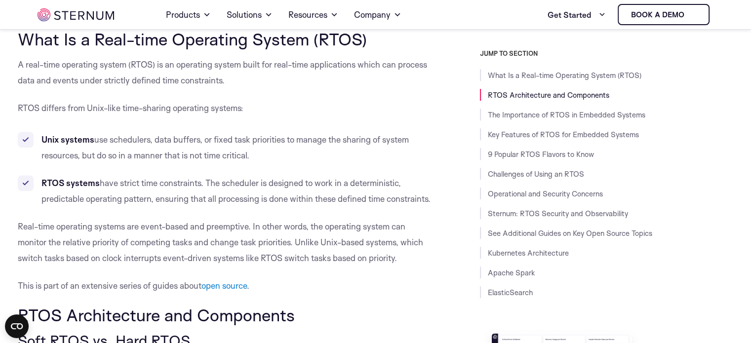
scroll to position [486, 0]
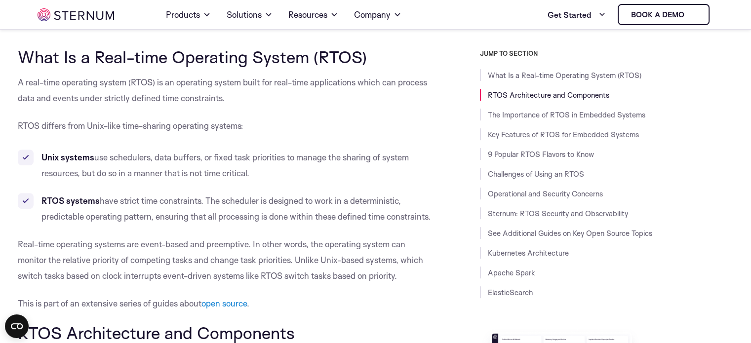
click at [90, 86] on p "A real-time operating system (RTOS) is an operating system built for real-time …" at bounding box center [227, 91] width 418 height 32
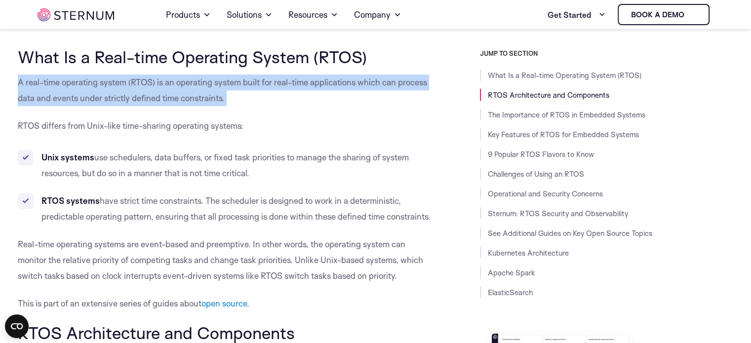
click at [90, 86] on p "A real-time operating system (RTOS) is an operating system built for real-time …" at bounding box center [227, 91] width 418 height 32
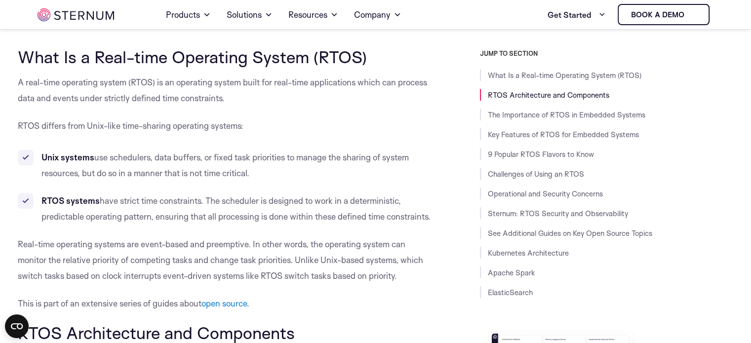
click at [32, 93] on p "A real-time operating system (RTOS) is an operating system built for real-time …" at bounding box center [227, 91] width 418 height 32
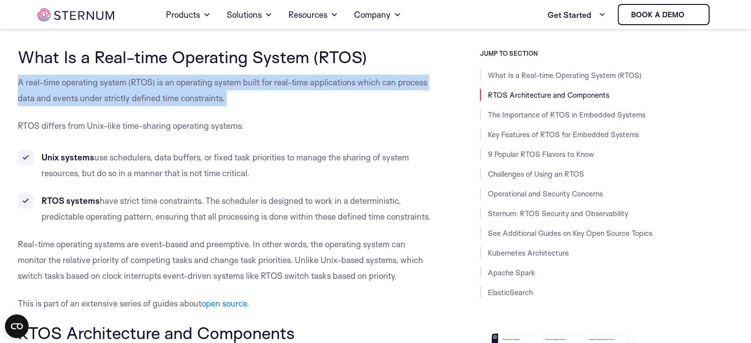
click at [32, 93] on p "A real-time operating system (RTOS) is an operating system built for real-time …" at bounding box center [227, 91] width 418 height 32
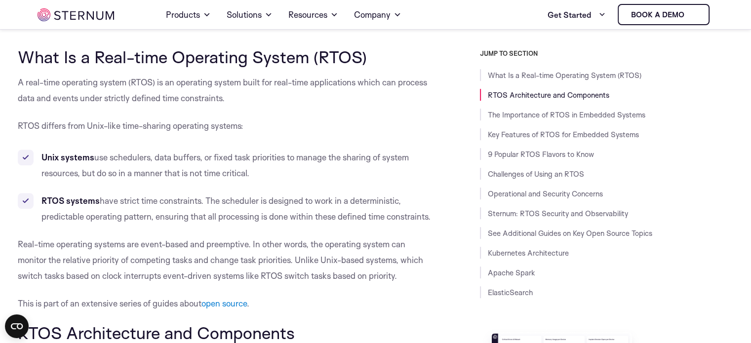
drag, startPoint x: 25, startPoint y: 121, endPoint x: 73, endPoint y: 120, distance: 48.4
click at [73, 120] on p "RTOS differs from Unix-like time-sharing operating systems:" at bounding box center [227, 126] width 418 height 16
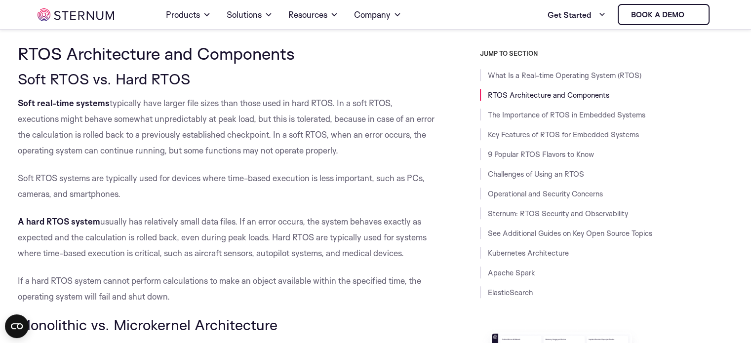
scroll to position [782, 0]
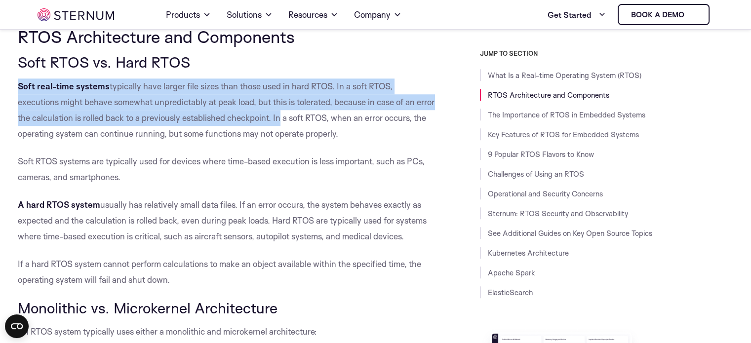
drag, startPoint x: 14, startPoint y: 82, endPoint x: 296, endPoint y: 114, distance: 284.1
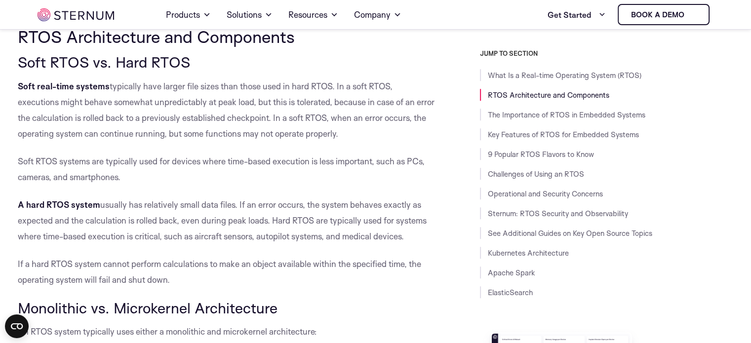
click at [292, 127] on p "Soft real-time systems typically have larger file sizes than those used in hard…" at bounding box center [227, 109] width 418 height 63
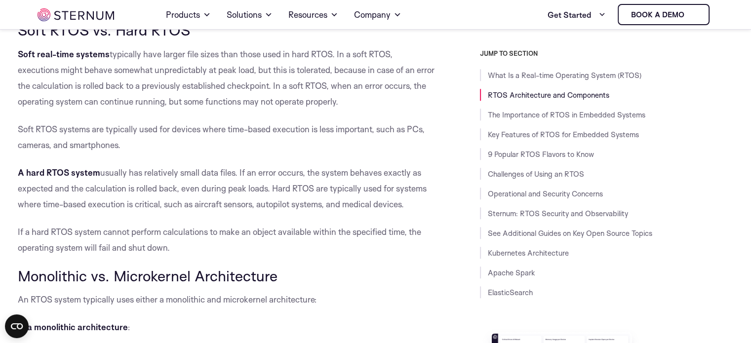
scroll to position [831, 0]
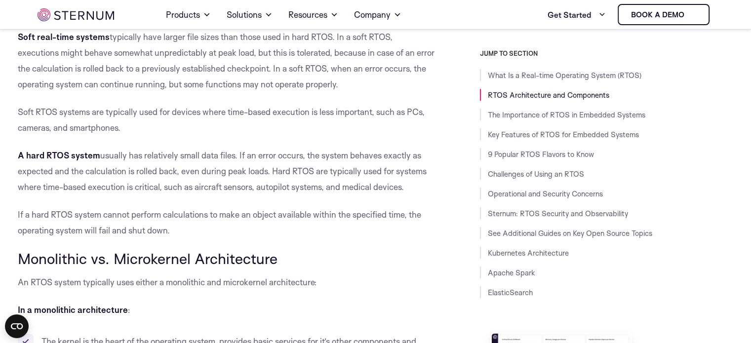
drag, startPoint x: 10, startPoint y: 149, endPoint x: 241, endPoint y: 130, distance: 231.7
click at [212, 165] on p "A hard RTOS system usually has relatively small data files. If an error occurs,…" at bounding box center [227, 171] width 418 height 47
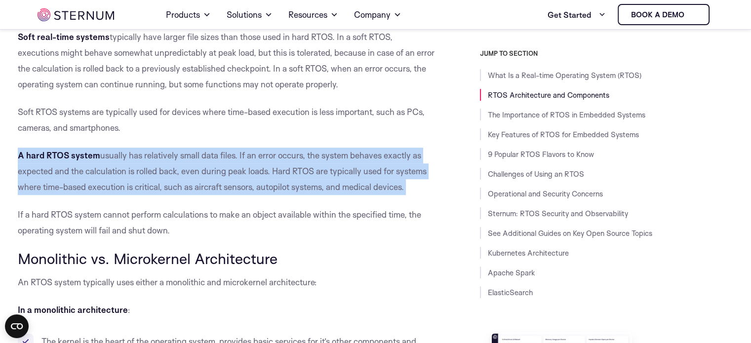
click at [212, 165] on p "A hard RTOS system usually has relatively small data files. If an error occurs,…" at bounding box center [227, 171] width 418 height 47
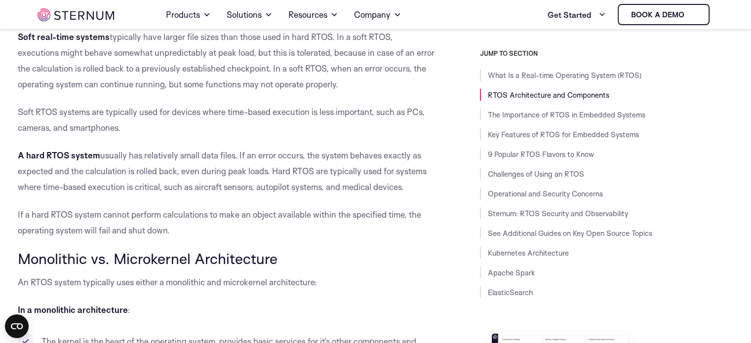
click at [153, 171] on p "A hard RTOS system usually has relatively small data files. If an error occurs,…" at bounding box center [227, 171] width 418 height 47
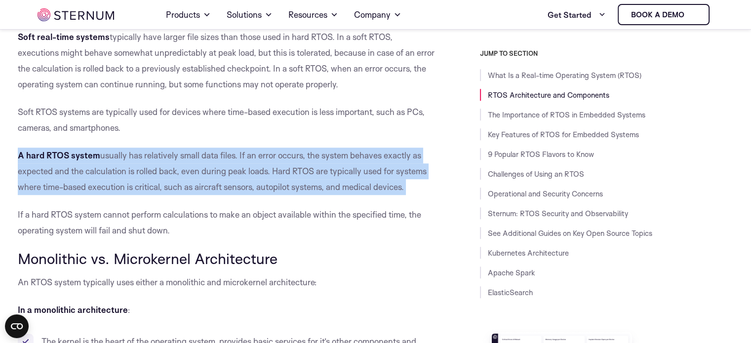
click at [153, 171] on p "A hard RTOS system usually has relatively small data files. If an error occurs,…" at bounding box center [227, 171] width 418 height 47
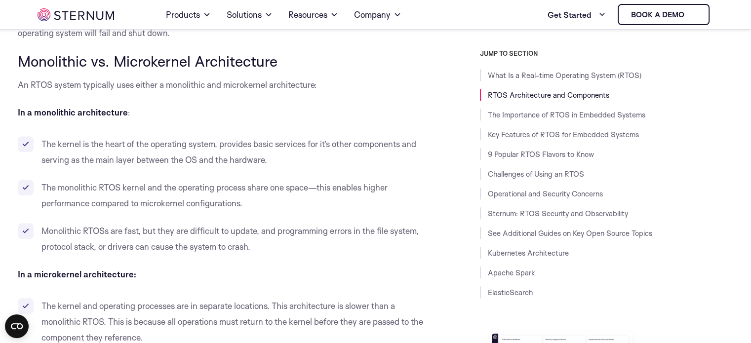
scroll to position [1078, 0]
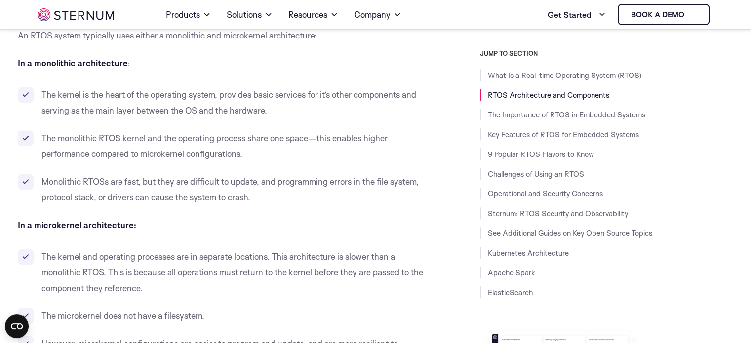
click at [50, 104] on li "The kernel is the heart of the operating system, provides basic services for it…" at bounding box center [227, 103] width 418 height 32
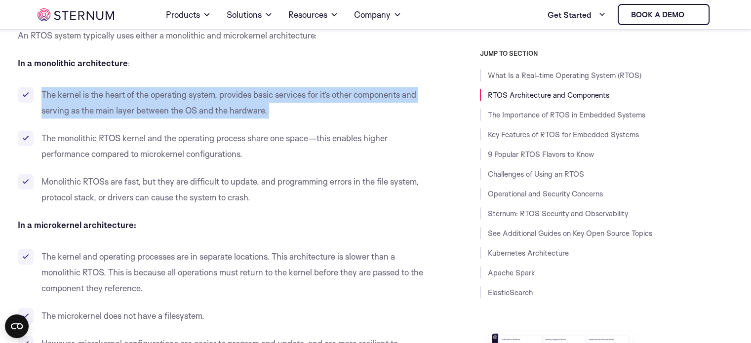
click at [50, 104] on li "The kernel is the heart of the operating system, provides basic services for it…" at bounding box center [227, 103] width 418 height 32
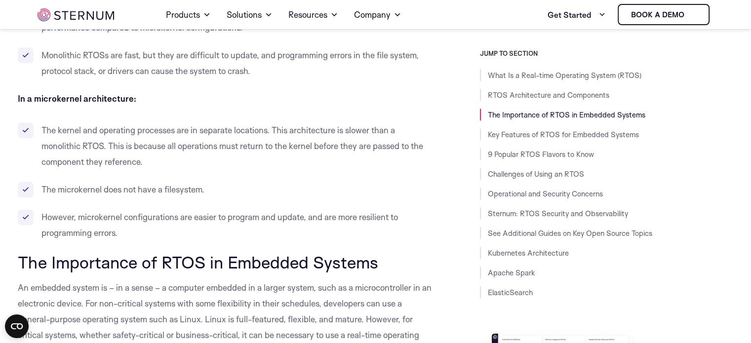
scroll to position [1226, 0]
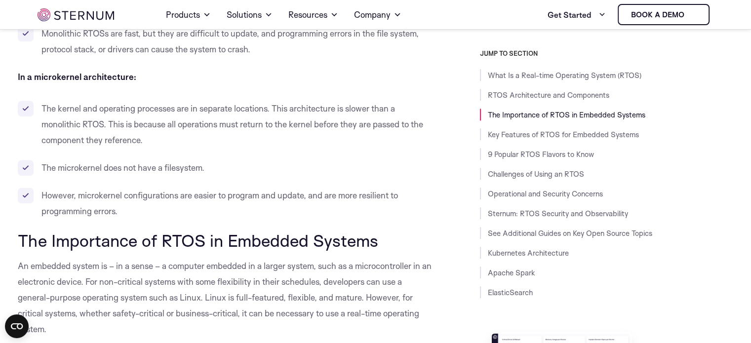
click at [136, 111] on li "The kernel and operating processes are in separate locations. This architecture…" at bounding box center [227, 124] width 418 height 47
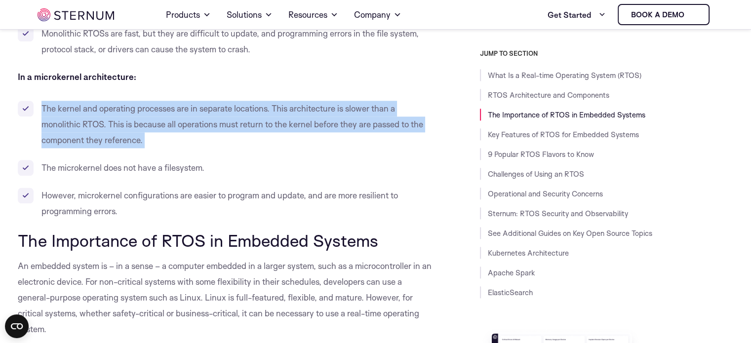
click at [136, 111] on li "The kernel and operating processes are in separate locations. This architecture…" at bounding box center [227, 124] width 418 height 47
click at [132, 114] on li "The kernel and operating processes are in separate locations. This architecture…" at bounding box center [227, 124] width 418 height 47
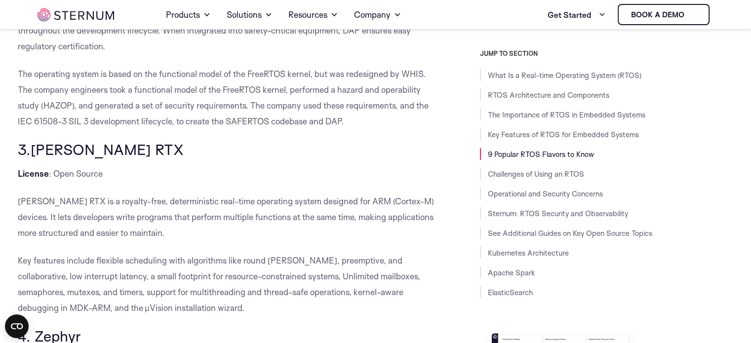
scroll to position [3299, 0]
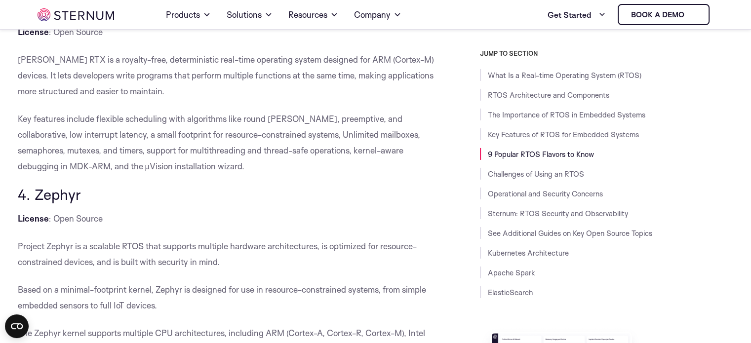
click at [29, 37] on strong "License" at bounding box center [33, 32] width 31 height 10
click at [77, 92] on p "[PERSON_NAME] RTX is a royalty-free, deterministic real-time operating system d…" at bounding box center [227, 75] width 418 height 47
